Goal: Task Accomplishment & Management: Manage account settings

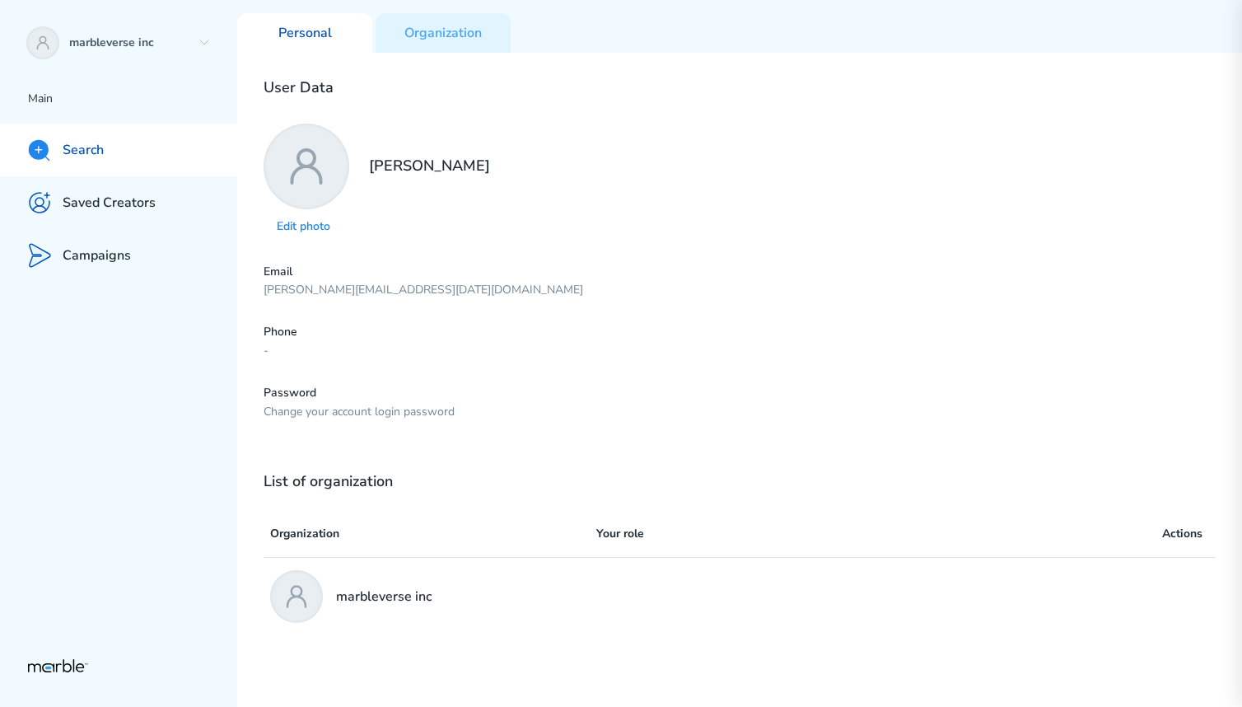
click at [99, 152] on p "Search" at bounding box center [83, 150] width 41 height 17
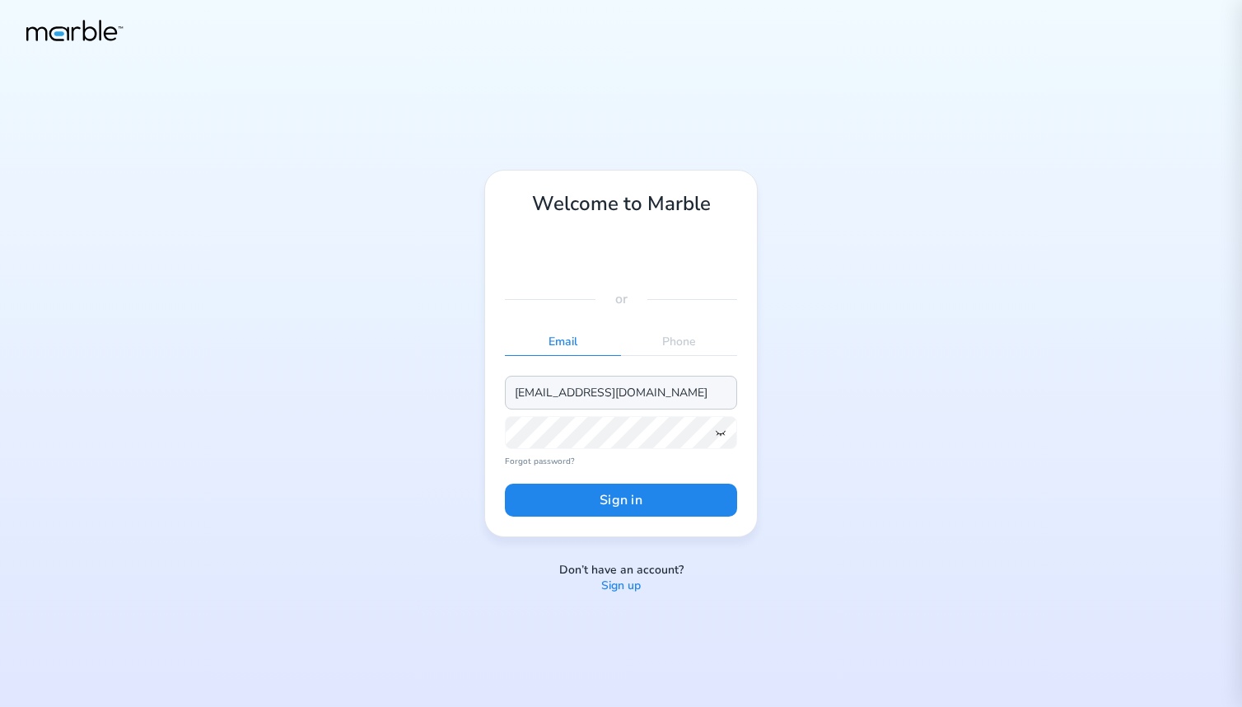
type input "[EMAIL_ADDRESS][DOMAIN_NAME]"
click at [614, 504] on button "Sign in" at bounding box center [621, 500] width 232 height 33
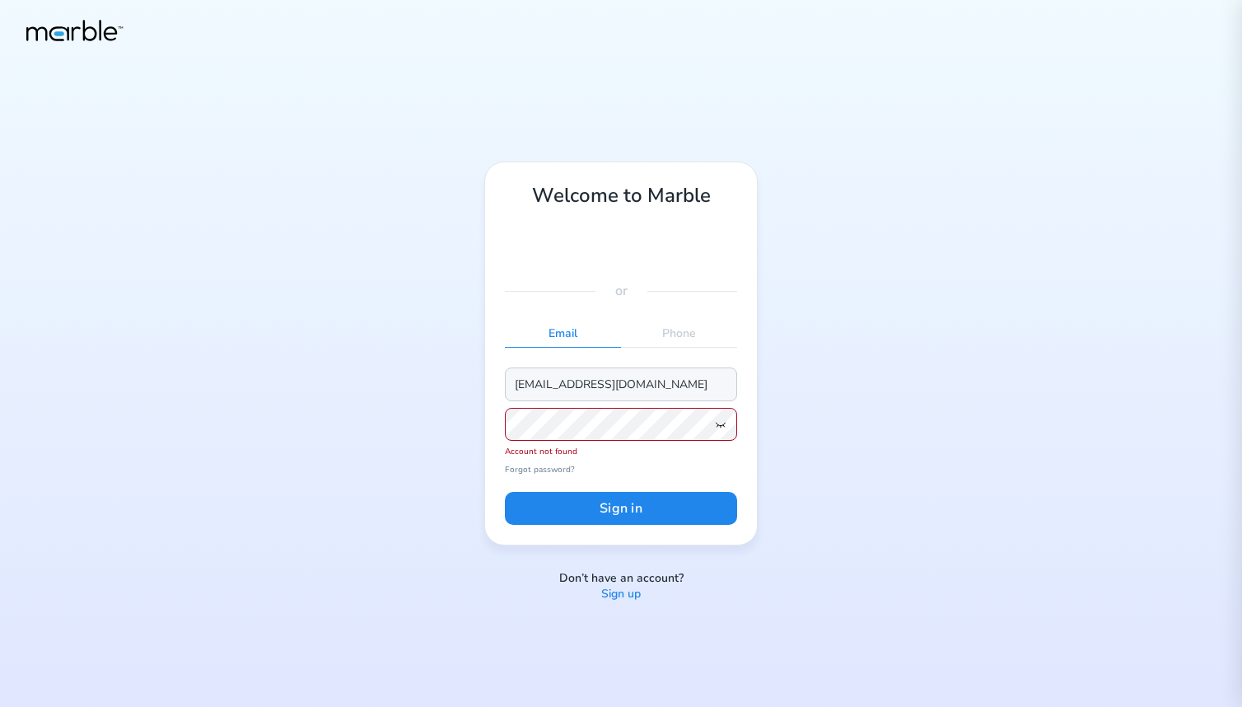
click at [573, 389] on input "[EMAIL_ADDRESS][DOMAIN_NAME]" at bounding box center [621, 383] width 232 height 33
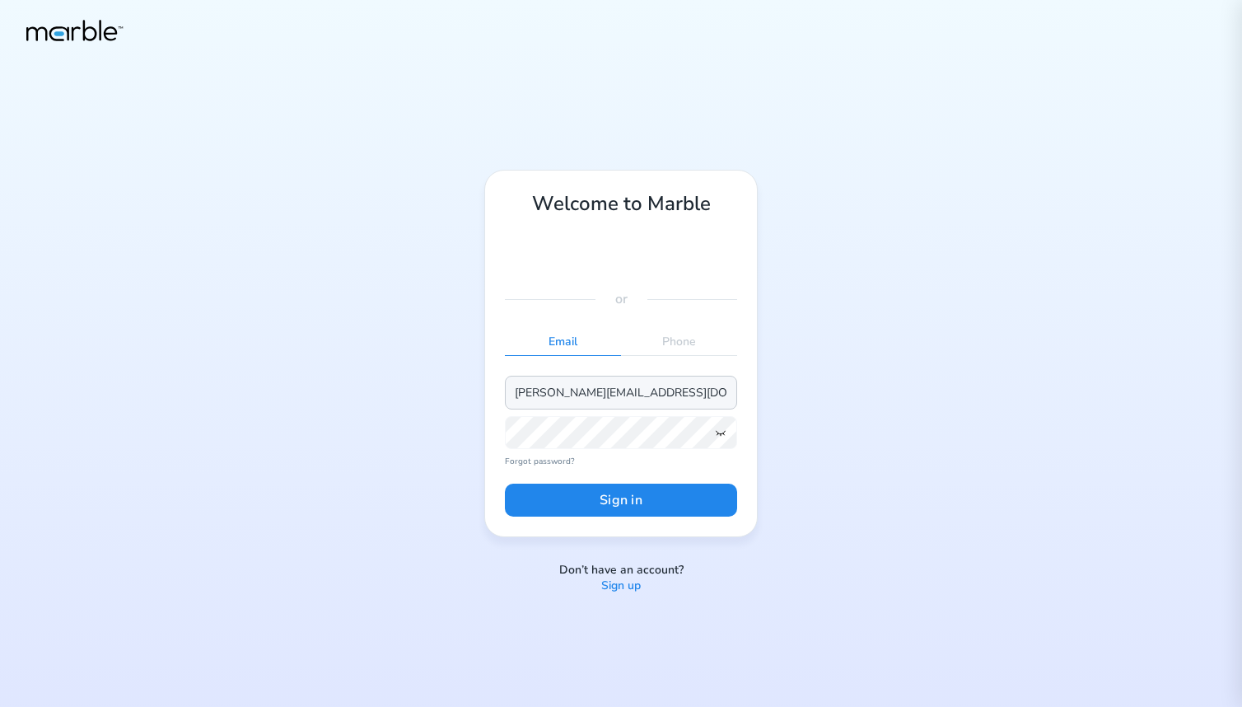
type input "[PERSON_NAME][EMAIL_ADDRESS][DOMAIN_NAME]"
click at [593, 496] on button "Sign in" at bounding box center [621, 500] width 232 height 33
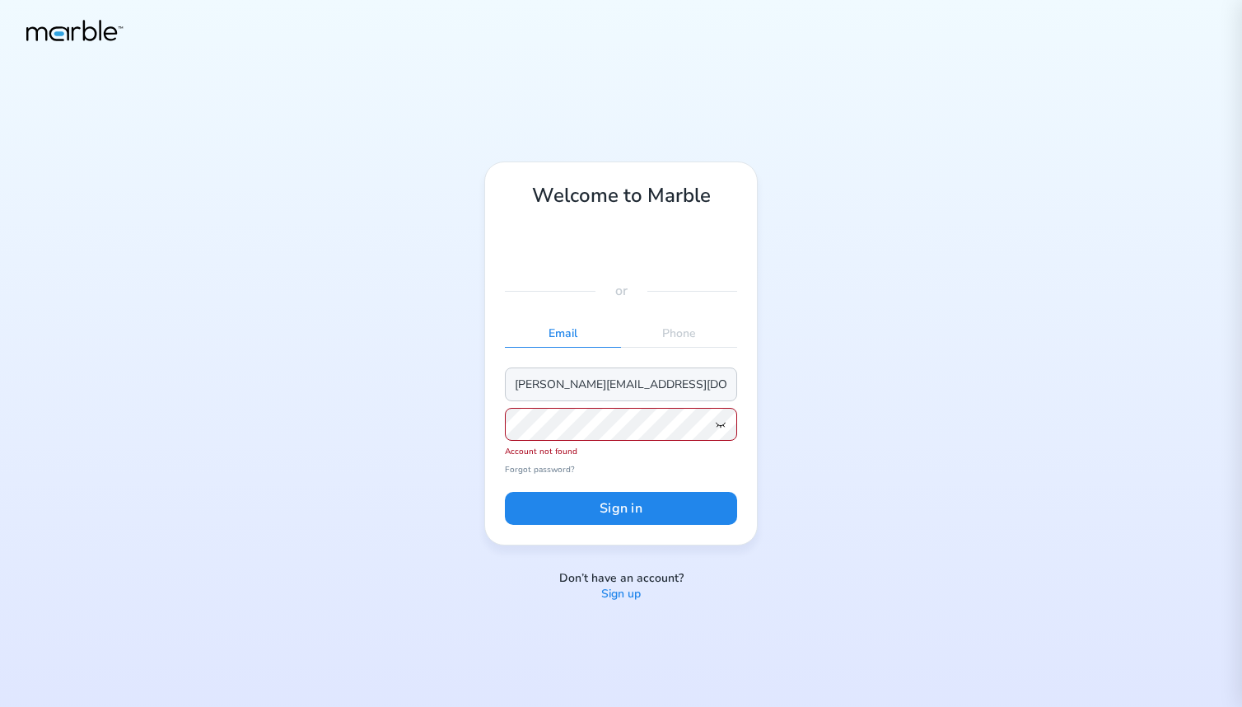
click at [584, 370] on input "[PERSON_NAME][EMAIL_ADDRESS][DOMAIN_NAME]" at bounding box center [621, 383] width 232 height 33
click at [581, 382] on input "[PERSON_NAME][EMAIL_ADDRESS][DOMAIN_NAME]" at bounding box center [621, 383] width 232 height 33
